Goal: Task Accomplishment & Management: Manage account settings

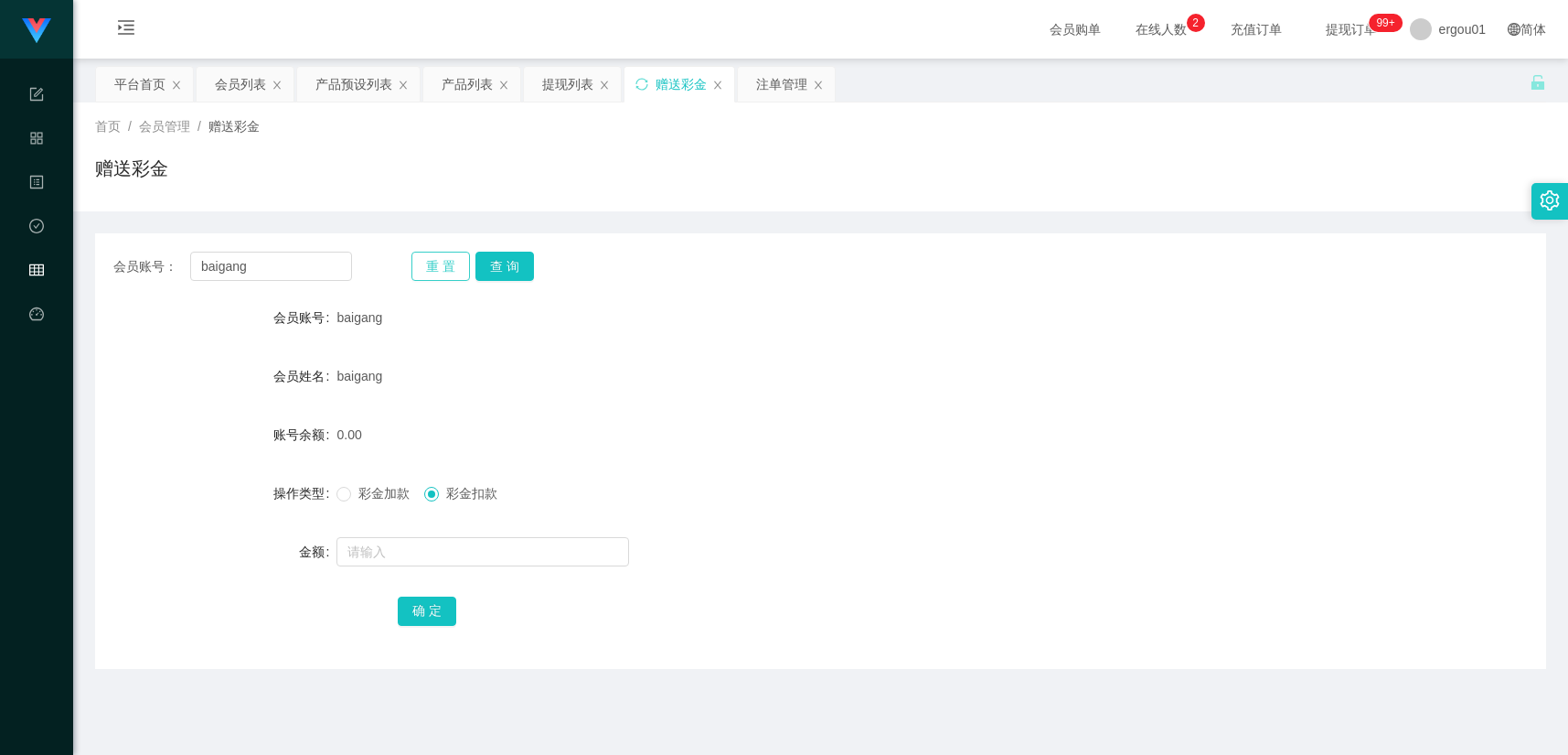
scroll to position [112, 0]
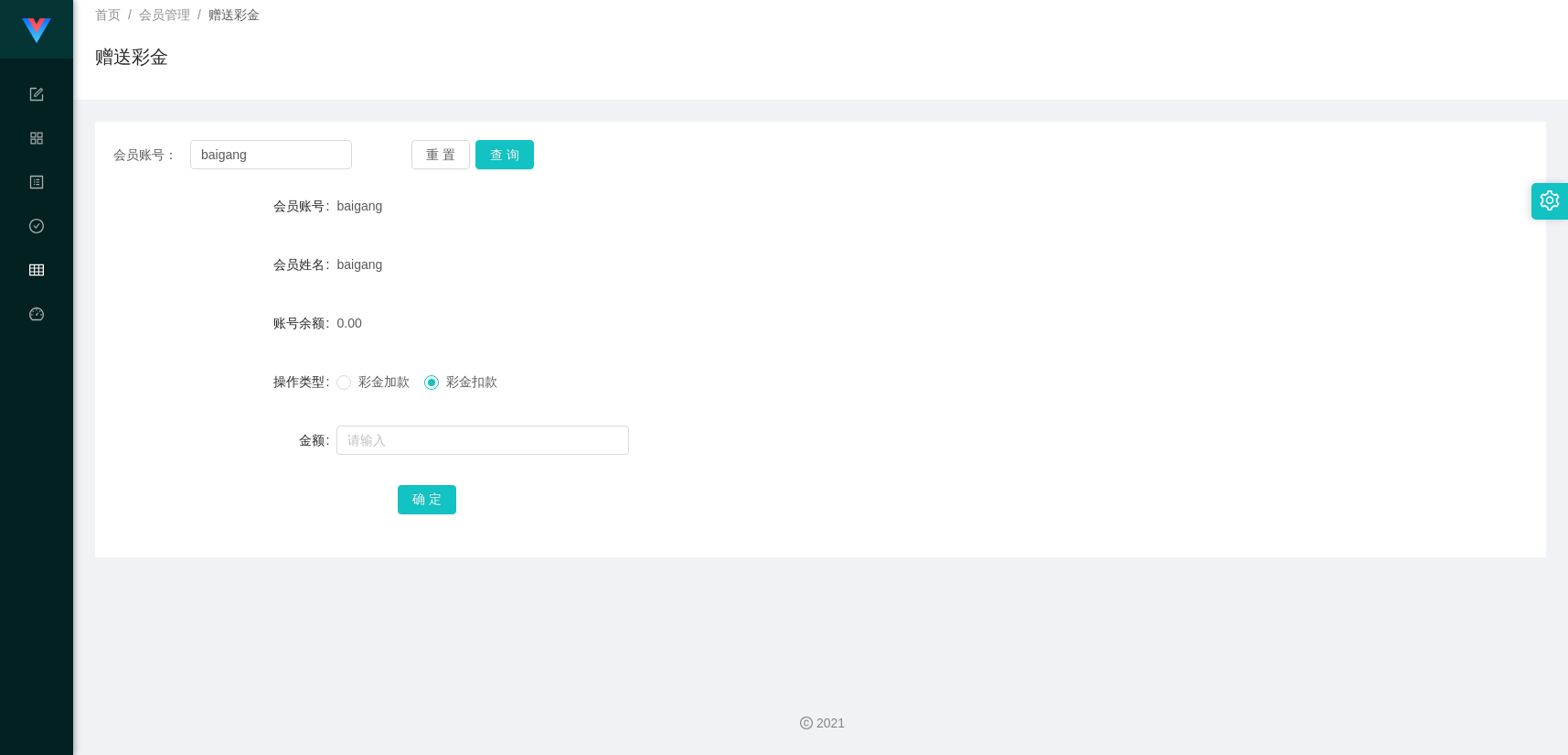
click at [516, 181] on div "会员账号： baigang 重 置 查 询 会员账号 baigang 会员姓名 baigang 账号余额 0.00 操作类型 彩金加款 彩金扣款 金额 确 定" at bounding box center [821, 339] width 1451 height 435
click at [501, 152] on button "查 询" at bounding box center [504, 155] width 58 height 29
click at [364, 381] on span "彩金加款" at bounding box center [385, 381] width 66 height 15
click at [399, 427] on input "text" at bounding box center [482, 440] width 292 height 29
type input "100"
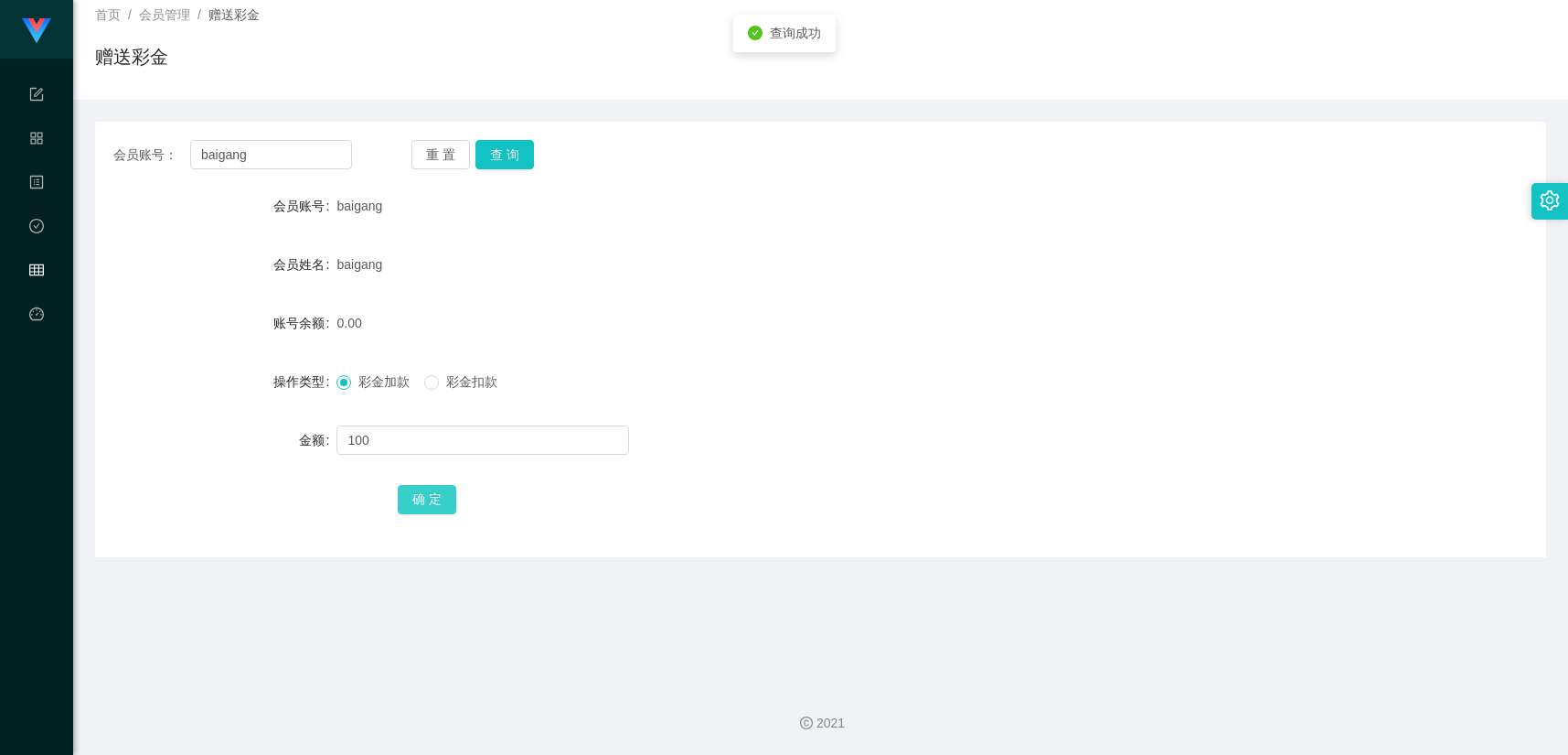
click at [430, 485] on button "确 定" at bounding box center [427, 500] width 58 height 29
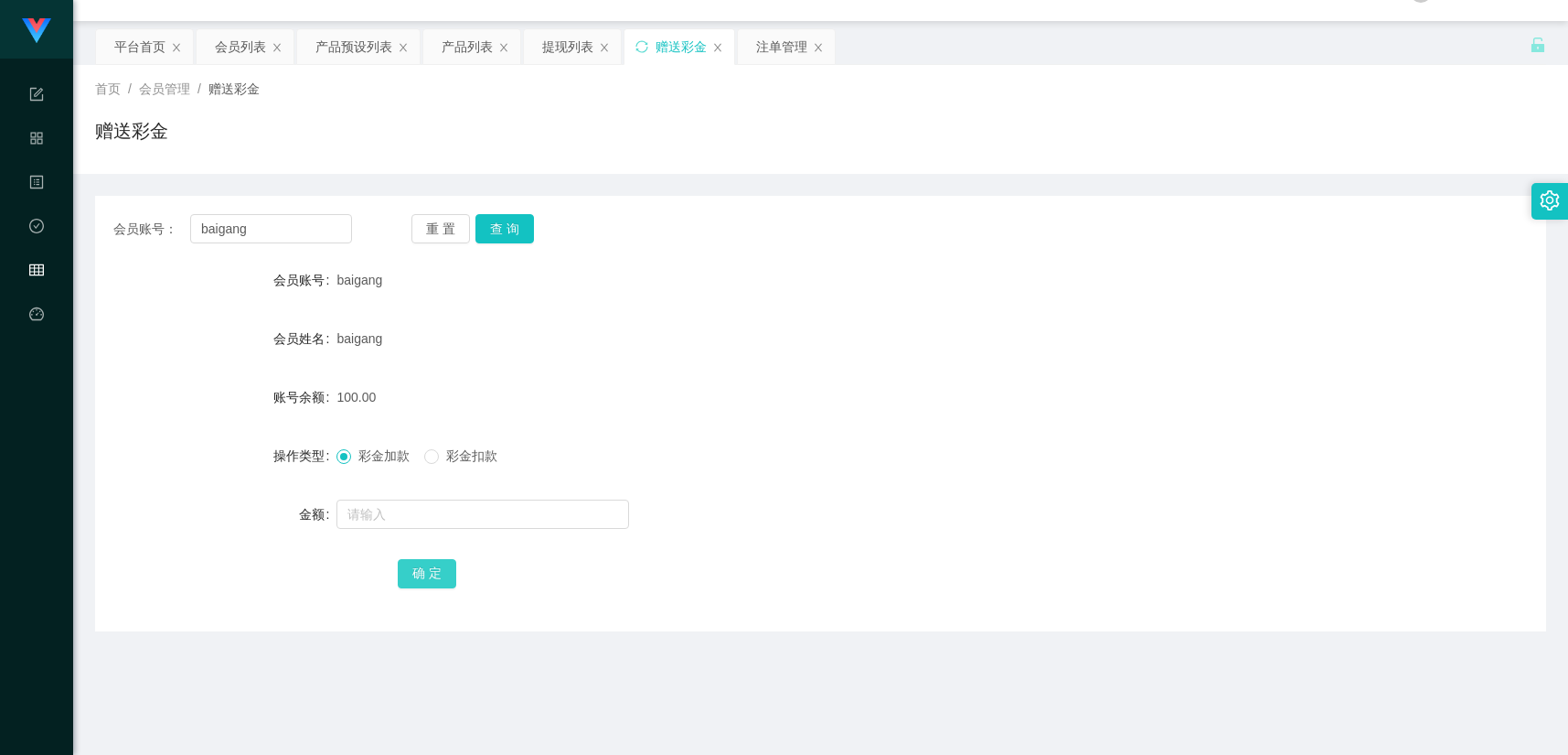
scroll to position [0, 0]
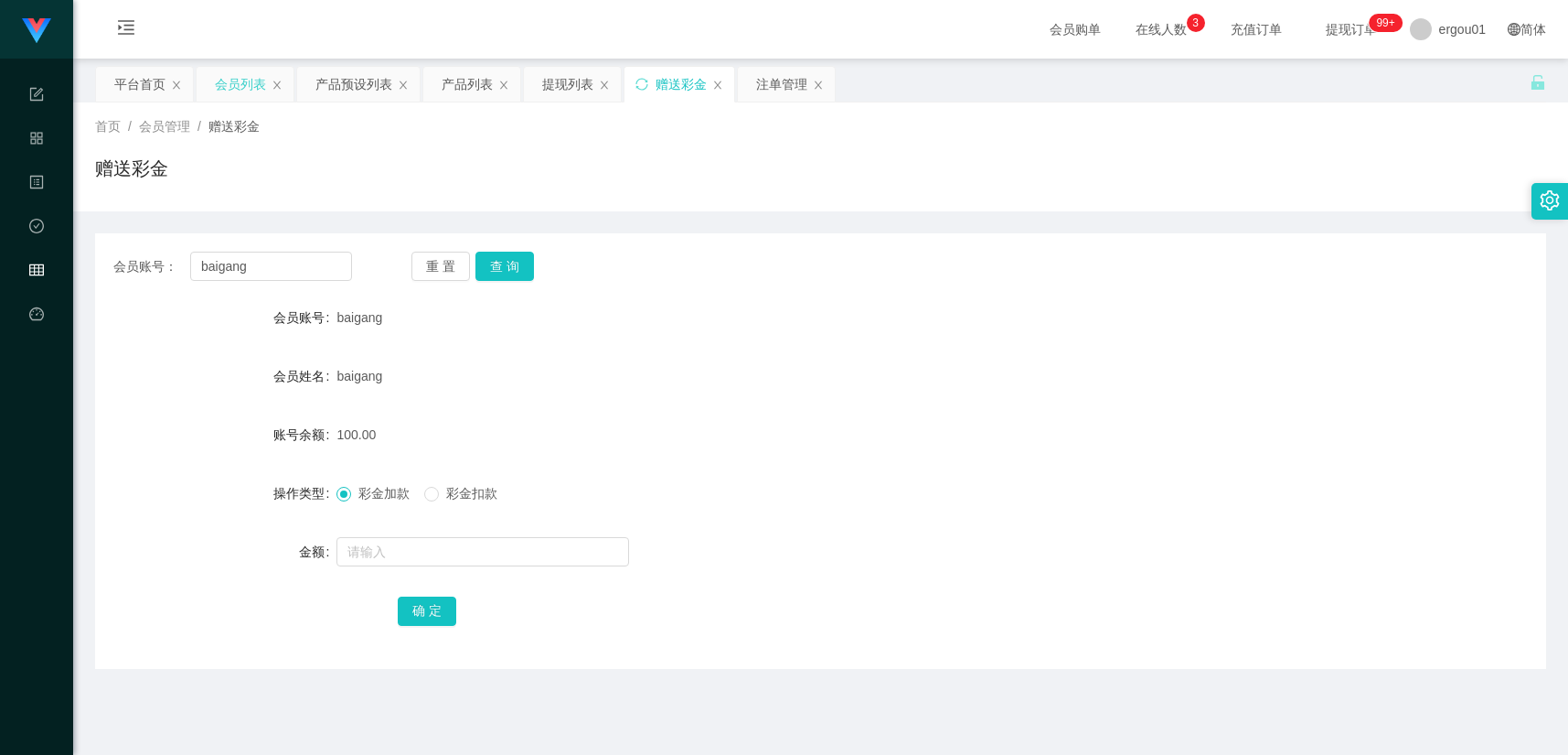
click at [243, 82] on div "会员列表" at bounding box center [241, 85] width 52 height 35
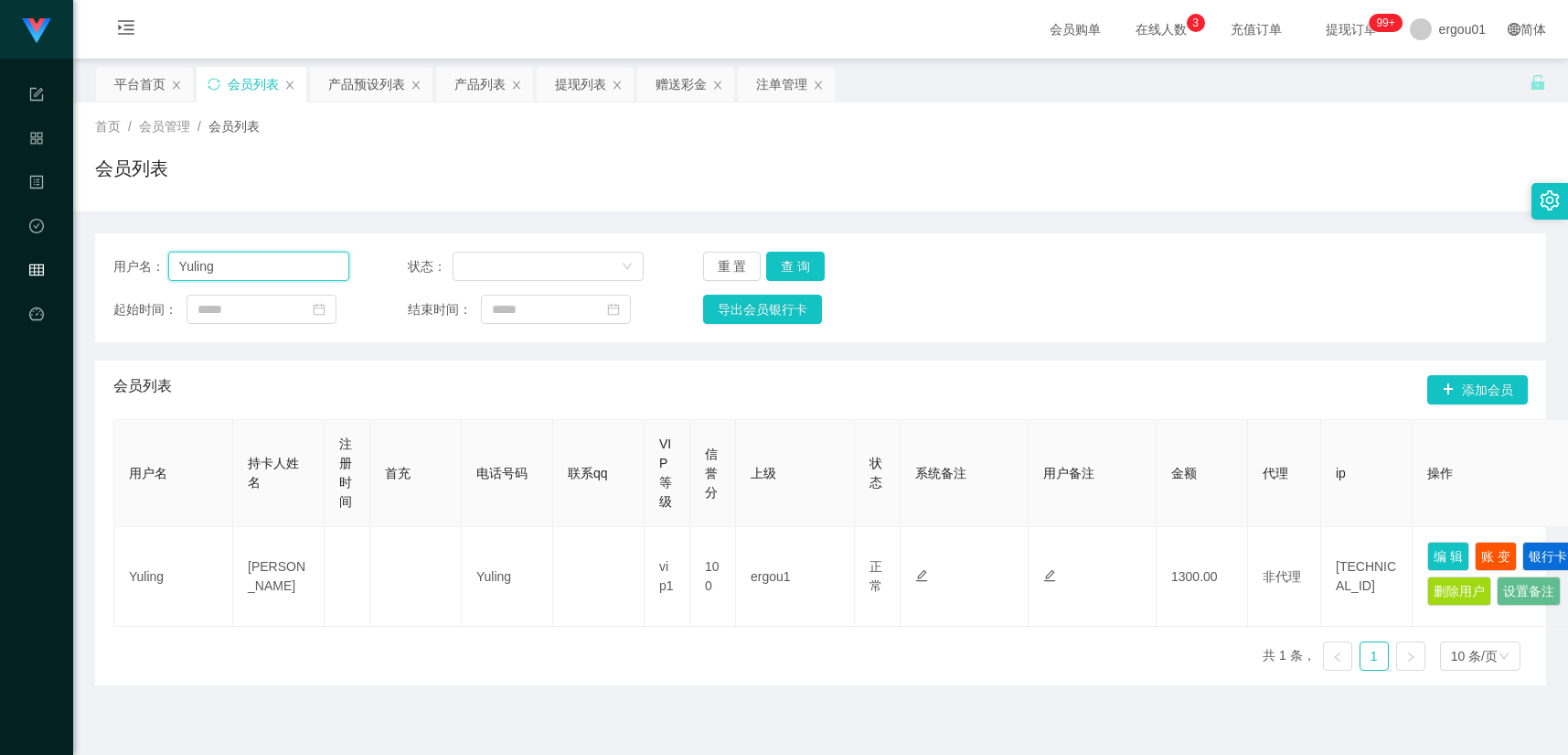
click at [249, 267] on input "Yuling" at bounding box center [259, 266] width 181 height 29
paste input "Yuling"
paste input "text"
click at [794, 261] on button "查 询" at bounding box center [796, 266] width 58 height 29
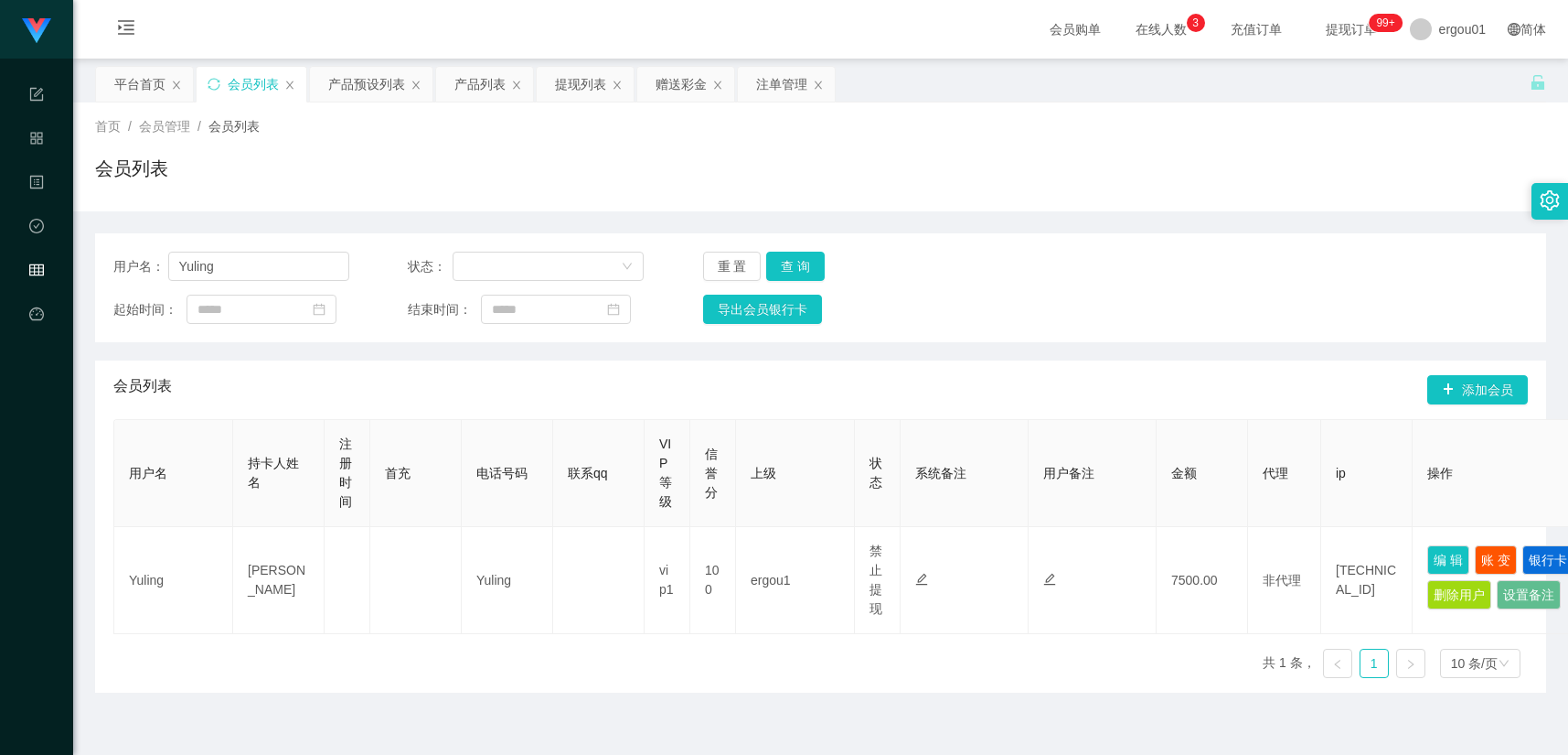
click at [221, 112] on div "首页 / 会员管理 / 会员列表 / 会员列表" at bounding box center [820, 157] width 1495 height 109
click at [244, 268] on input "Yuling" at bounding box center [259, 266] width 181 height 29
paste input "[PERSON_NAME]"
type input "[PERSON_NAME]"
click at [797, 257] on button "查 询" at bounding box center [796, 266] width 58 height 29
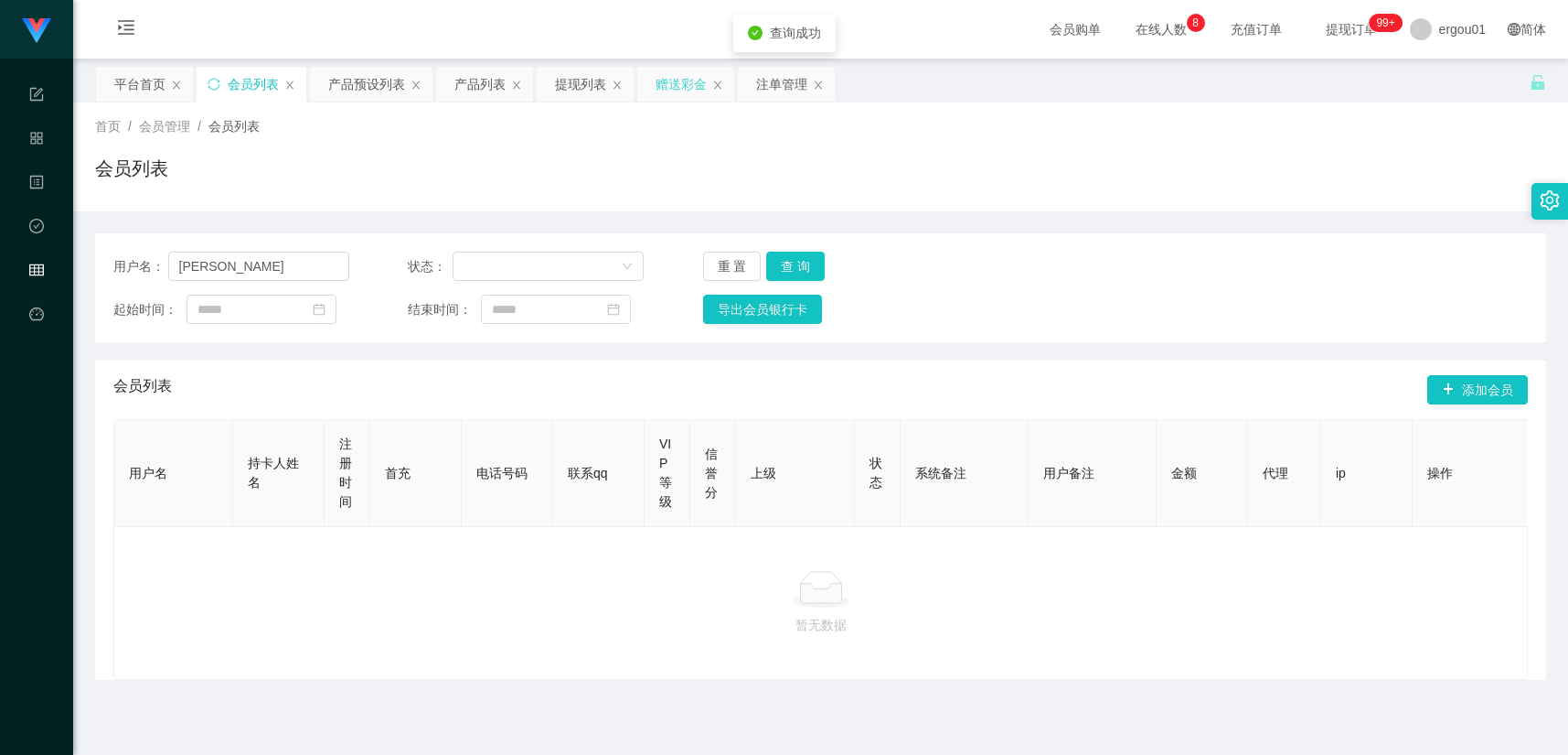
click at [678, 93] on div "赠送彩金" at bounding box center [681, 85] width 52 height 35
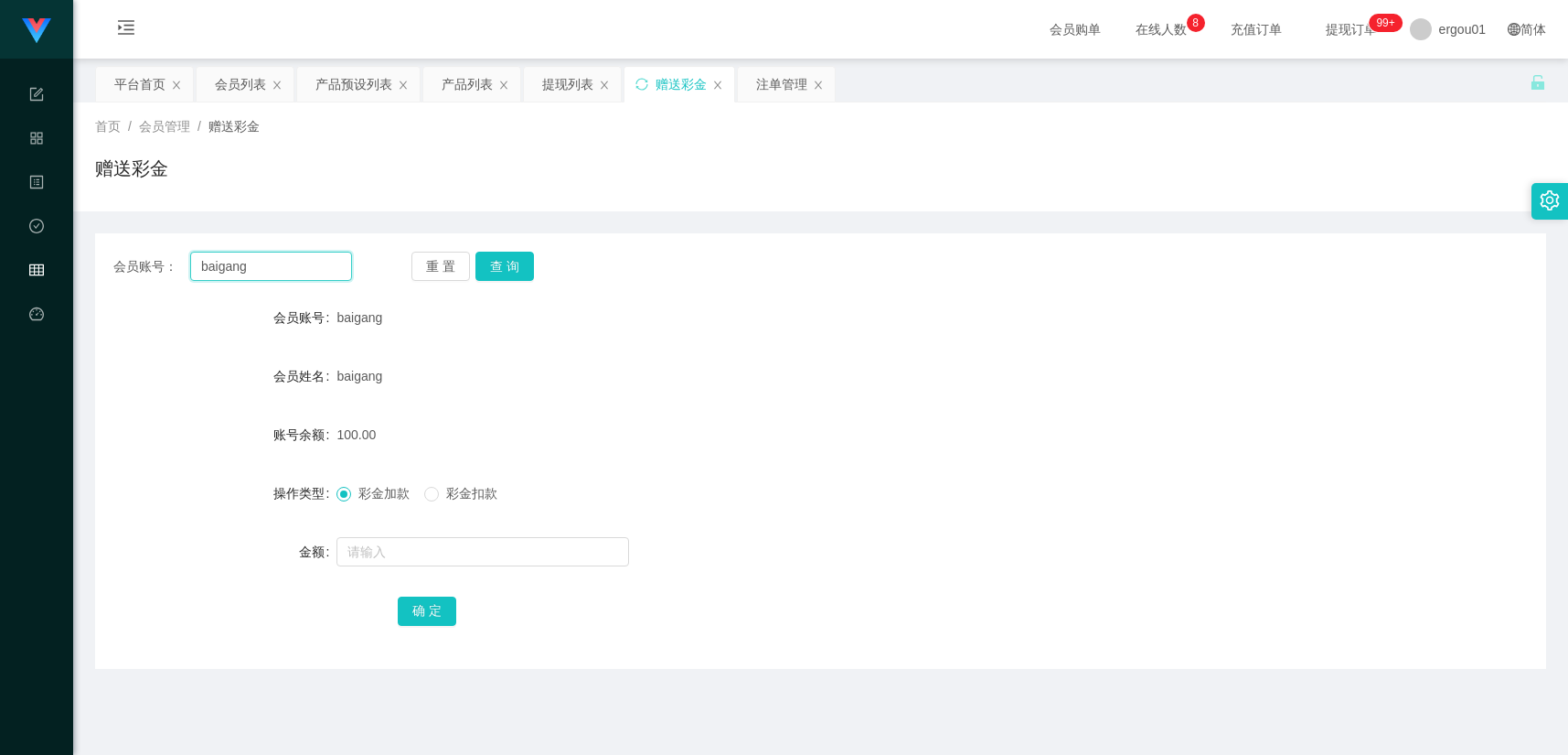
click at [267, 259] on input "baigang" at bounding box center [271, 266] width 162 height 29
paste input "[PERSON_NAME]"
click at [524, 258] on button "查 询" at bounding box center [504, 266] width 58 height 29
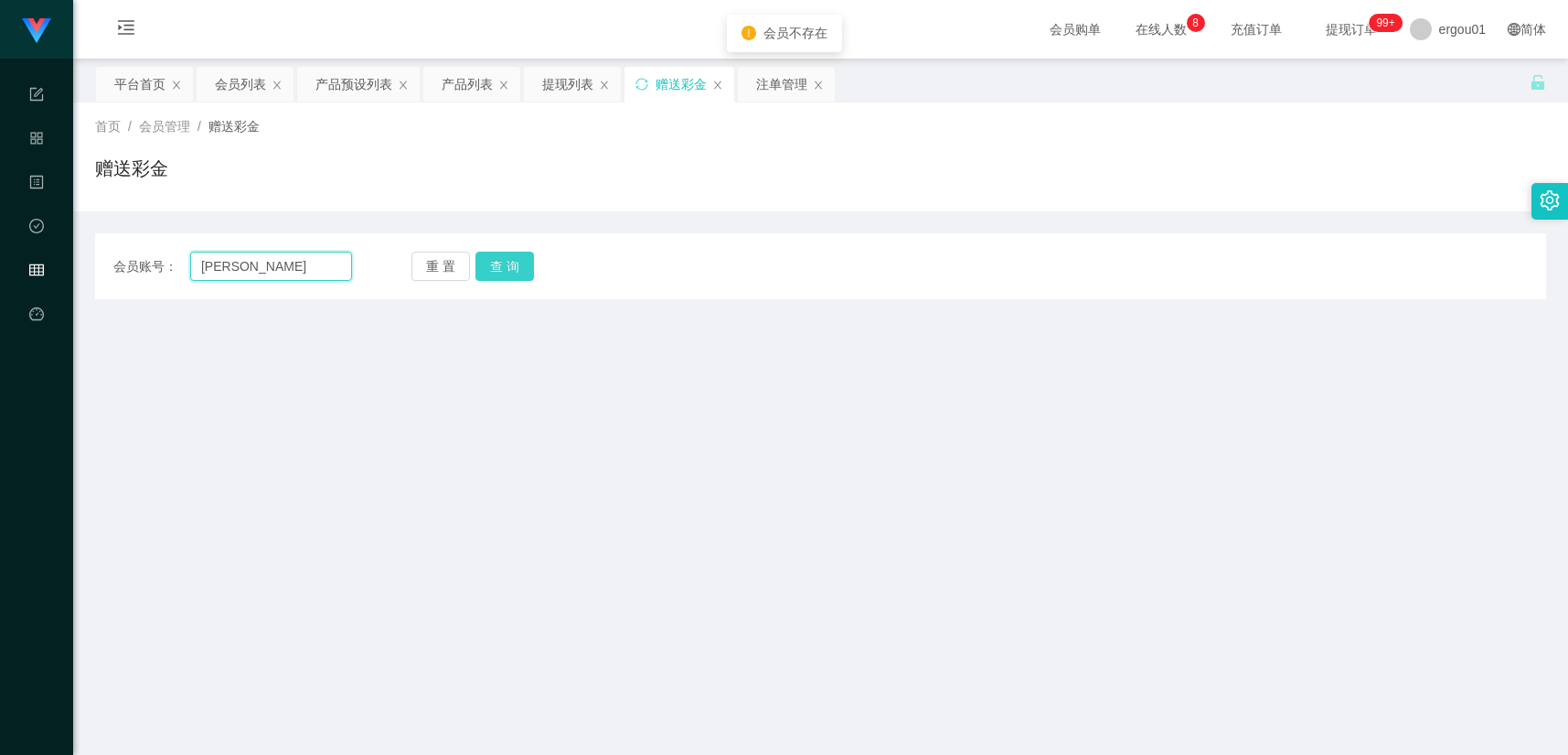
drag, startPoint x: 276, startPoint y: 272, endPoint x: 516, endPoint y: 253, distance: 240.8
click at [276, 272] on input "[PERSON_NAME]" at bounding box center [271, 266] width 162 height 29
paste input "96968069"
type input "96968069"
click at [514, 267] on button "查 询" at bounding box center [504, 266] width 58 height 29
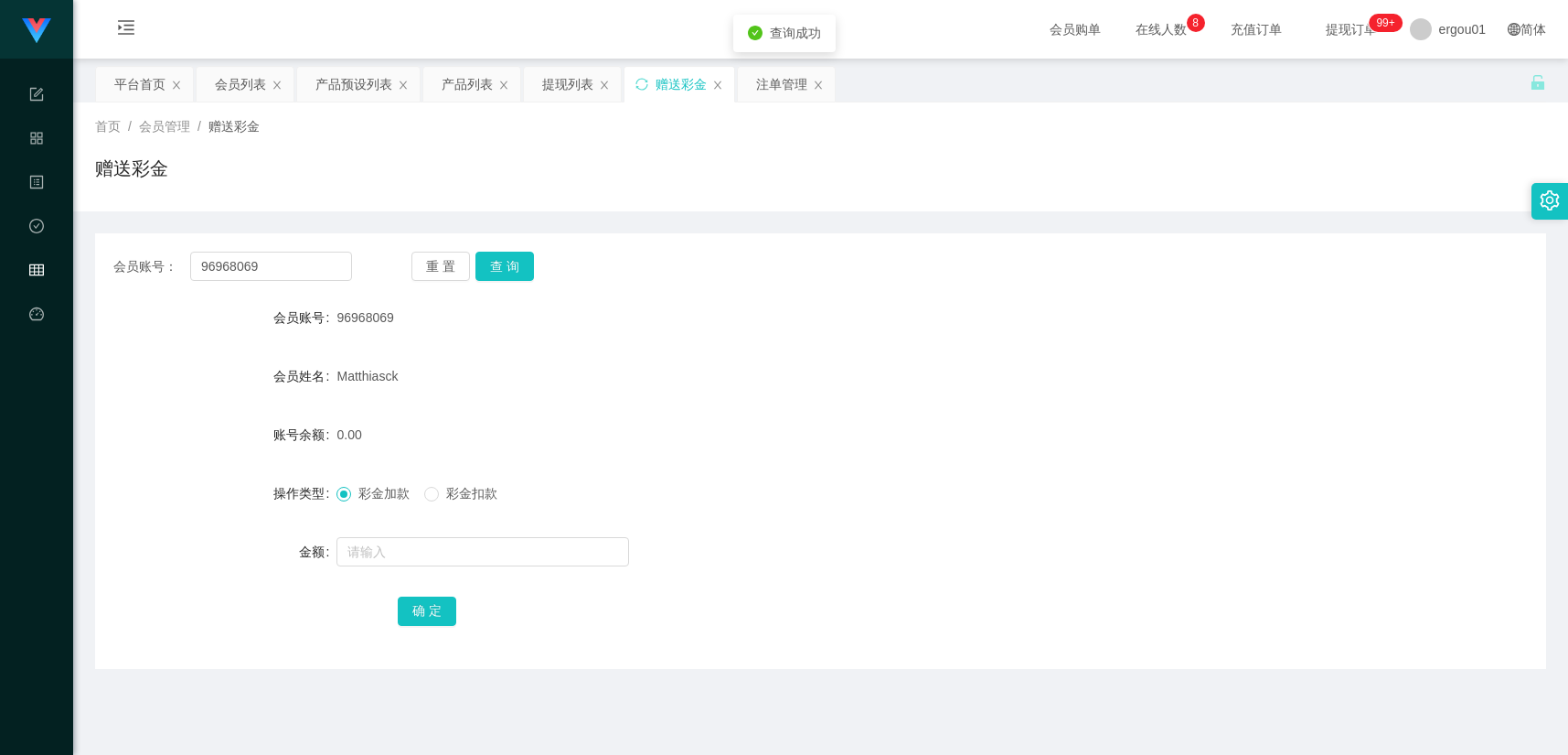
click at [400, 574] on form "会员账号 96968069 会员姓名 [PERSON_NAME] 账号余额 0.00 操作类型 彩金加款 彩金扣款 金额 确 定" at bounding box center [821, 464] width 1451 height 329
click at [421, 559] on input "text" at bounding box center [482, 551] width 292 height 29
type input "100"
click at [436, 609] on button "确 定" at bounding box center [427, 611] width 58 height 29
